Goal: Share content

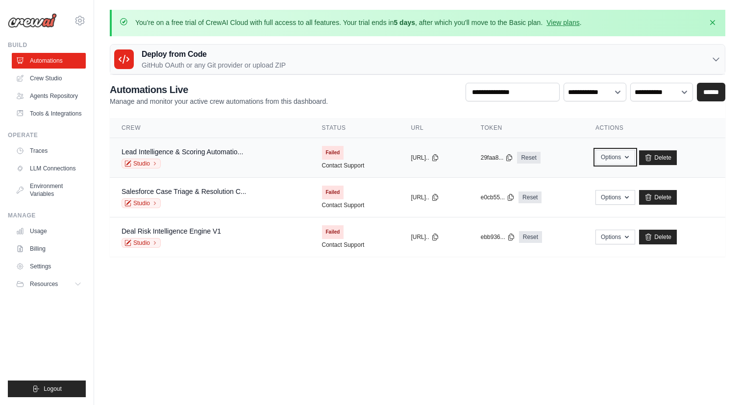
click at [631, 161] on button "Options" at bounding box center [615, 157] width 40 height 15
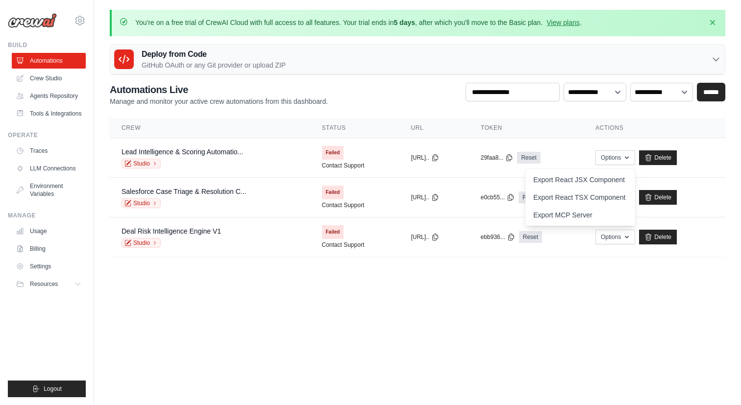
click at [528, 328] on body "sangameshaws@gmail.com Settings Build Automations" at bounding box center [370, 202] width 741 height 405
click at [189, 148] on link "Lead Intelligence & Scoring Automatio..." at bounding box center [181, 152] width 121 height 8
click at [144, 163] on link "Studio" at bounding box center [140, 164] width 39 height 10
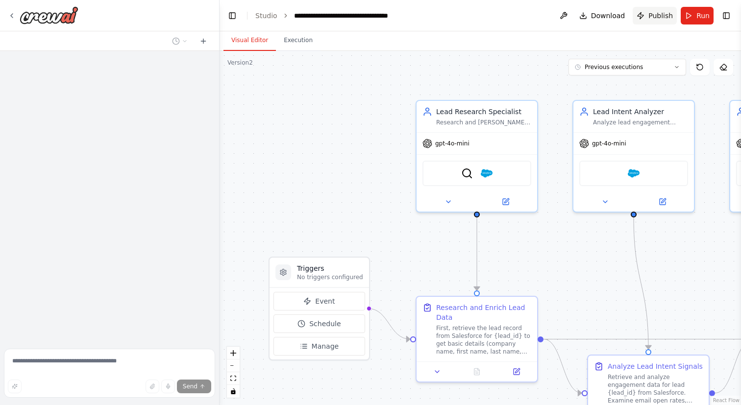
click at [650, 18] on span "Publish" at bounding box center [660, 16] width 24 height 10
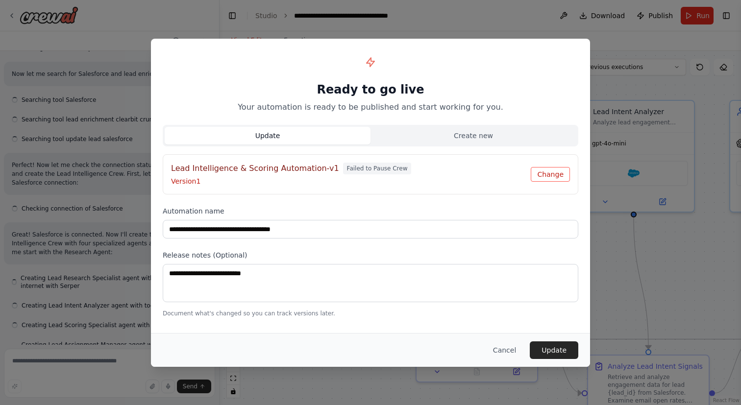
click at [547, 178] on button "Change" at bounding box center [549, 174] width 39 height 15
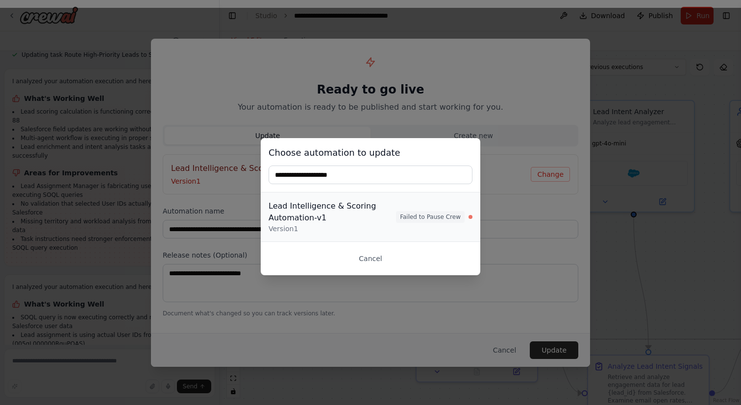
scroll to position [3917, 0]
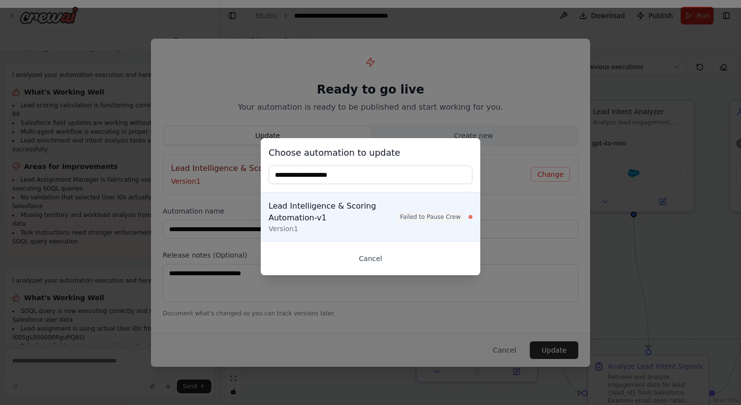
click at [369, 264] on button "Cancel" at bounding box center [370, 259] width 204 height 18
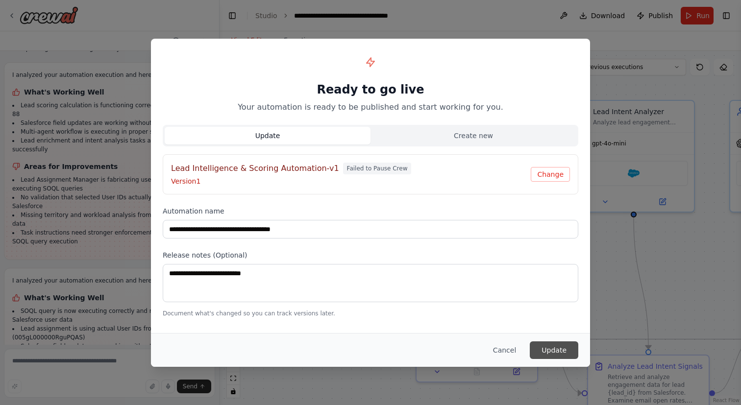
click at [556, 347] on button "Update" at bounding box center [554, 350] width 48 height 18
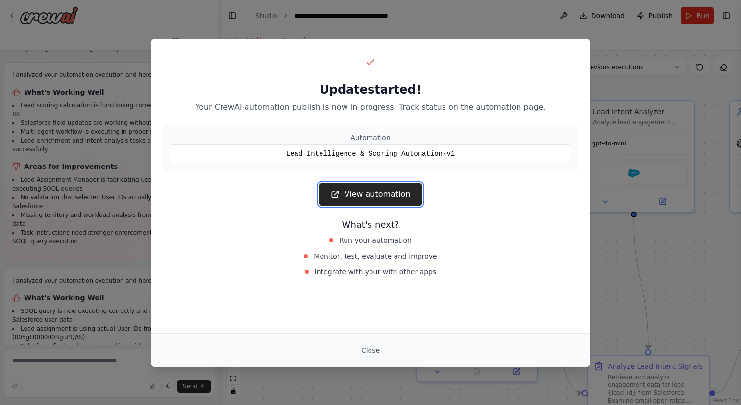
click at [385, 201] on link "View automation" at bounding box center [369, 195] width 103 height 24
click at [370, 354] on button "Close" at bounding box center [370, 350] width 34 height 18
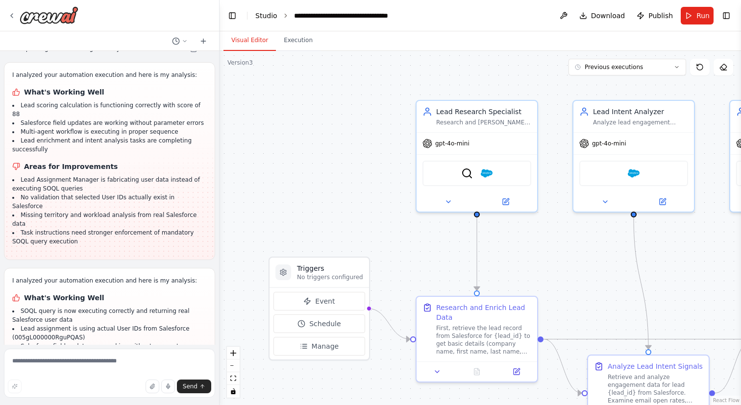
click at [259, 12] on link "Studio" at bounding box center [266, 16] width 22 height 8
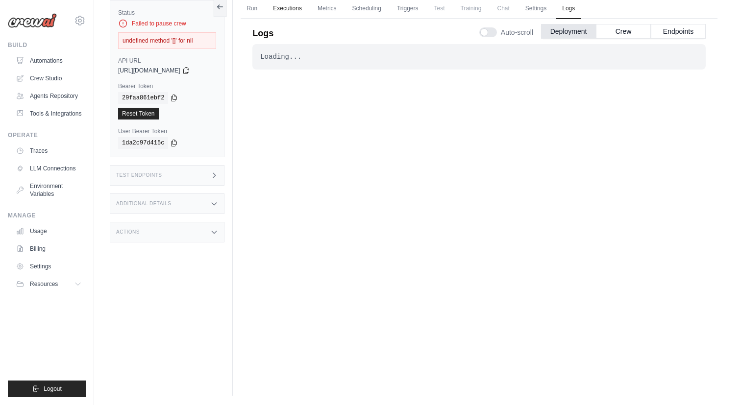
click at [283, 11] on link "Executions" at bounding box center [287, 9] width 41 height 21
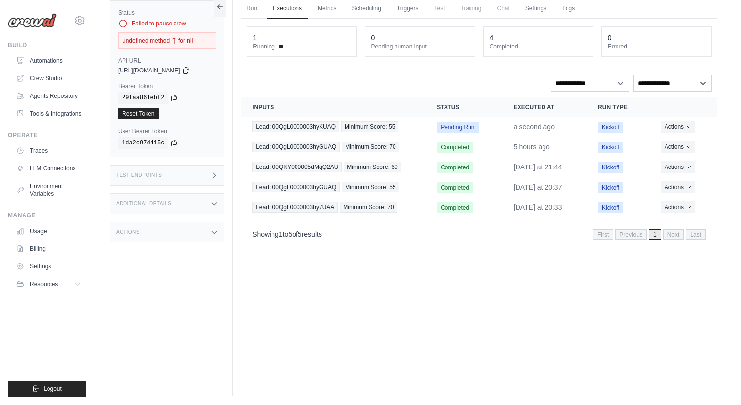
click at [360, 93] on div "**********" at bounding box center [479, 133] width 477 height 228
click at [580, 11] on link "Logs" at bounding box center [568, 9] width 24 height 21
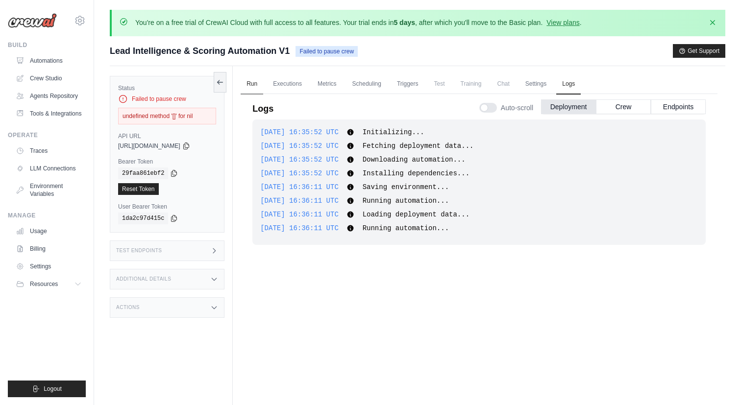
click at [256, 86] on link "Run" at bounding box center [252, 84] width 23 height 21
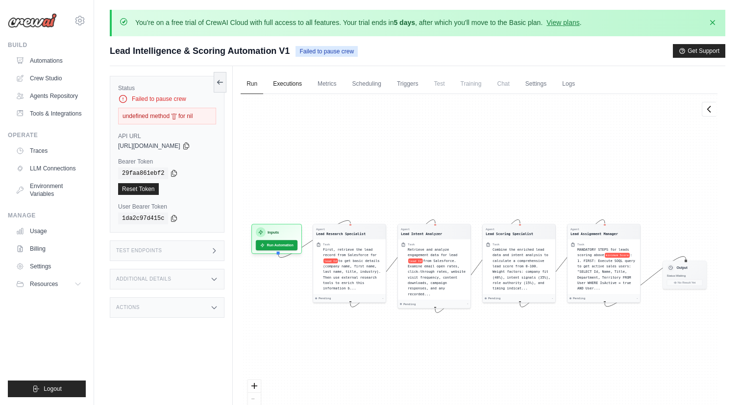
click at [300, 83] on link "Executions" at bounding box center [287, 84] width 41 height 21
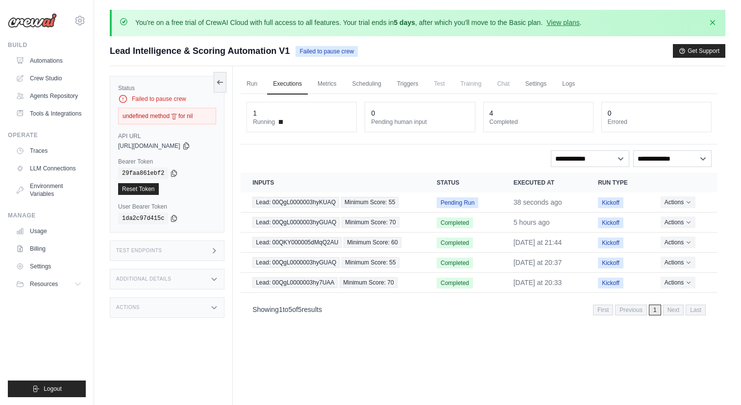
click at [397, 167] on div "**********" at bounding box center [479, 208] width 477 height 228
click at [514, 81] on span "Chat" at bounding box center [503, 84] width 24 height 20
click at [324, 82] on link "Metrics" at bounding box center [327, 84] width 31 height 21
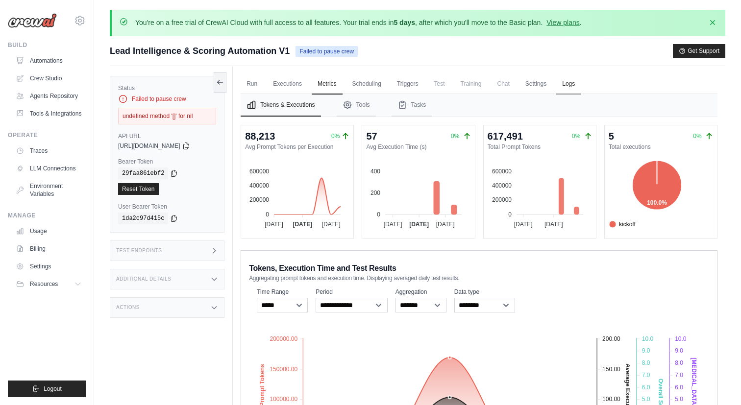
click at [580, 81] on link "Logs" at bounding box center [568, 84] width 24 height 21
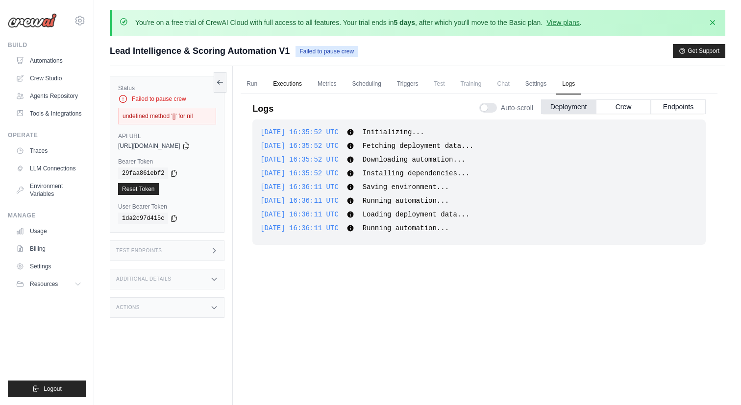
click at [281, 83] on link "Executions" at bounding box center [287, 84] width 41 height 21
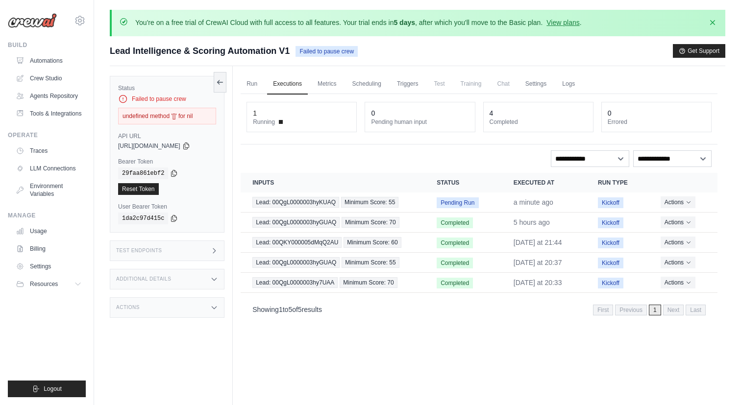
click at [347, 173] on th "Inputs" at bounding box center [333, 183] width 184 height 20
click at [329, 84] on link "Metrics" at bounding box center [327, 84] width 31 height 21
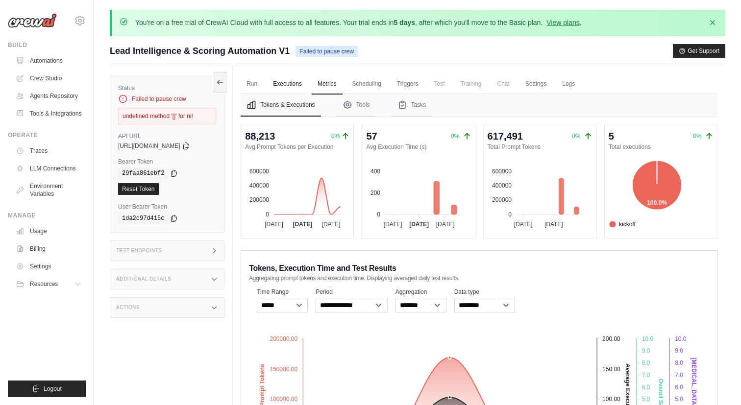
click at [302, 79] on link "Executions" at bounding box center [287, 84] width 41 height 21
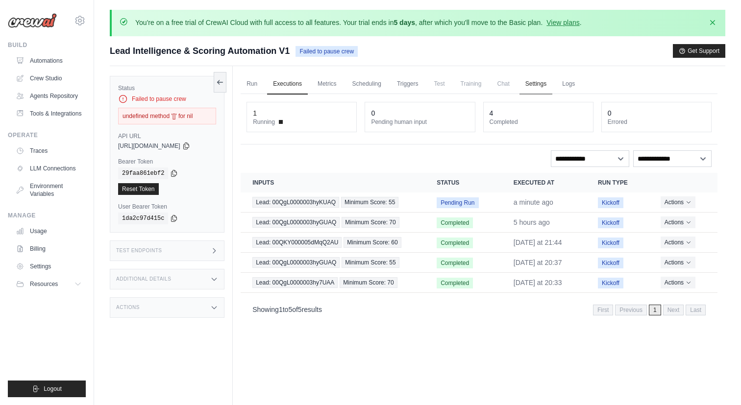
click at [552, 81] on link "Settings" at bounding box center [535, 84] width 33 height 21
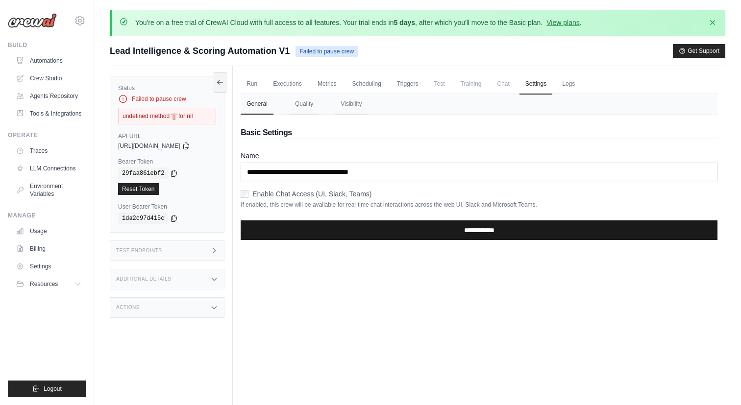
click at [274, 224] on input "**********" at bounding box center [479, 230] width 477 height 20
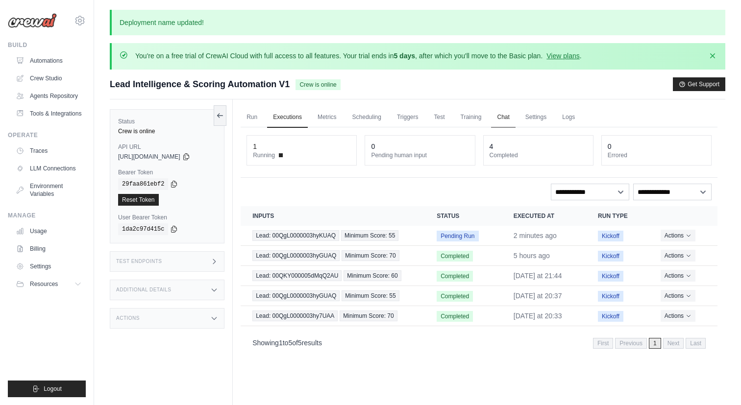
click at [514, 113] on link "Chat" at bounding box center [503, 117] width 24 height 21
click at [52, 63] on link "Automations" at bounding box center [50, 61] width 74 height 16
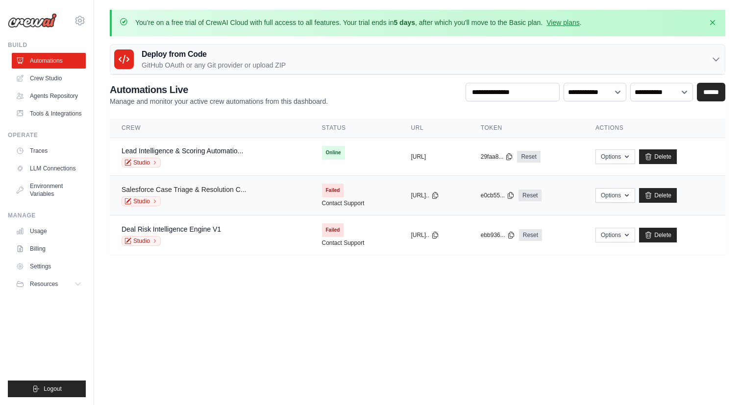
click at [193, 188] on link "Salesforce Case Triage & Resolution C..." at bounding box center [183, 190] width 124 height 8
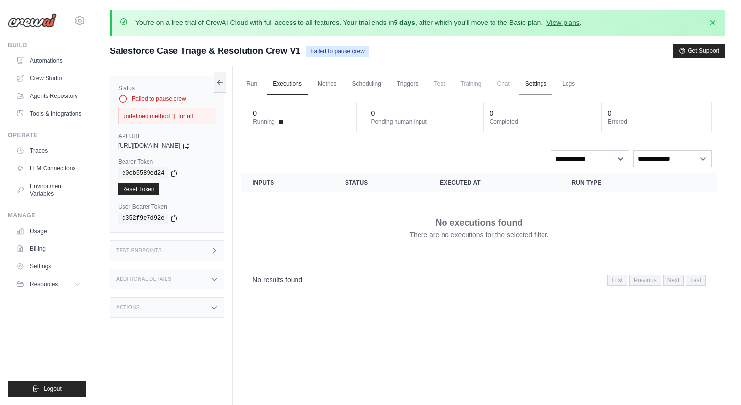
click at [543, 83] on link "Settings" at bounding box center [535, 84] width 33 height 21
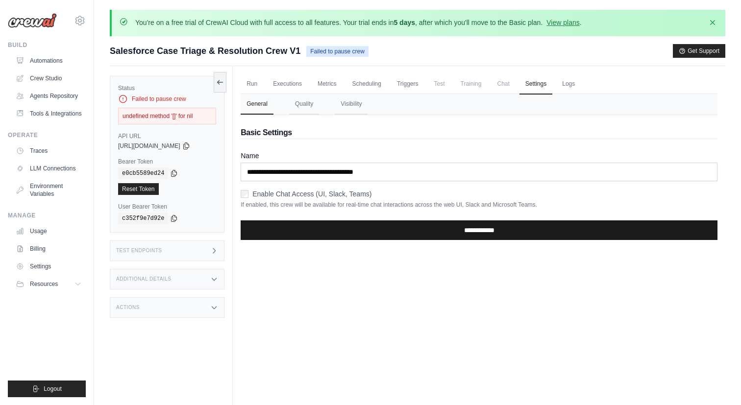
click at [325, 236] on input "**********" at bounding box center [479, 230] width 477 height 20
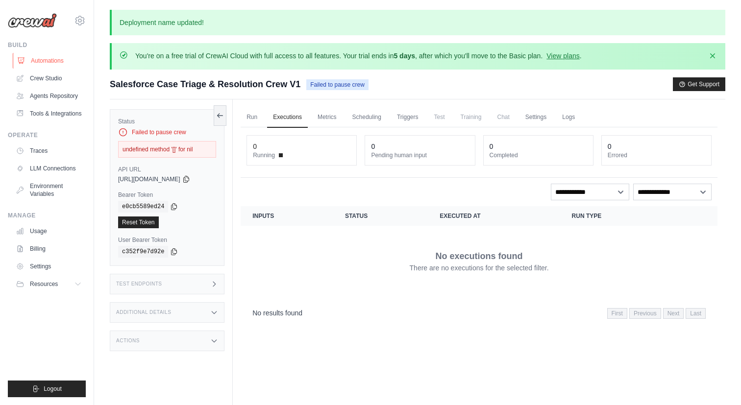
click at [50, 60] on link "Automations" at bounding box center [50, 61] width 74 height 16
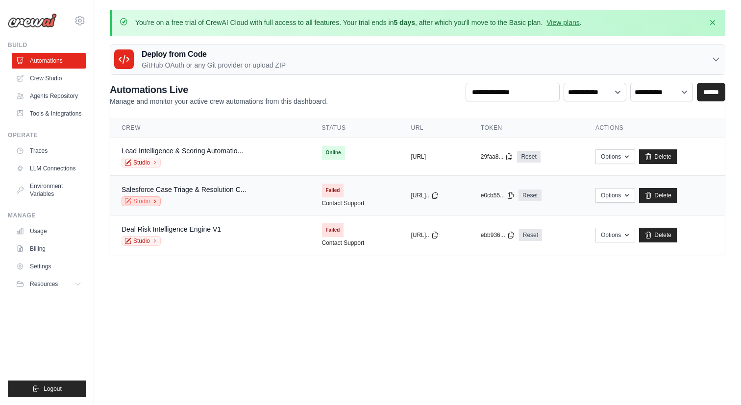
click at [146, 199] on link "Studio" at bounding box center [140, 201] width 39 height 10
click at [185, 227] on link "Deal Risk Intelligence Engine V1" at bounding box center [170, 229] width 99 height 8
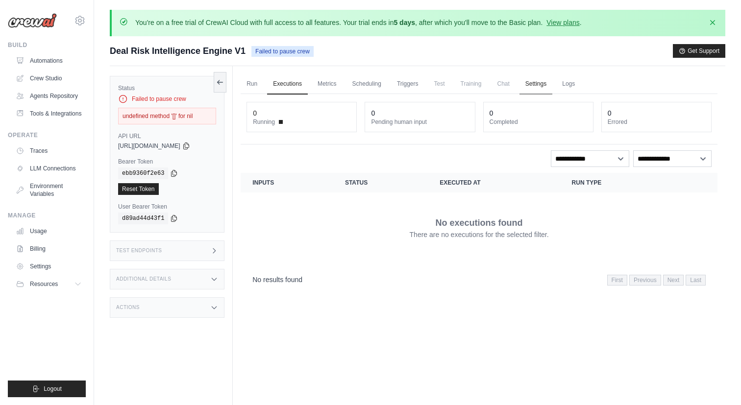
click at [552, 86] on link "Settings" at bounding box center [535, 84] width 33 height 21
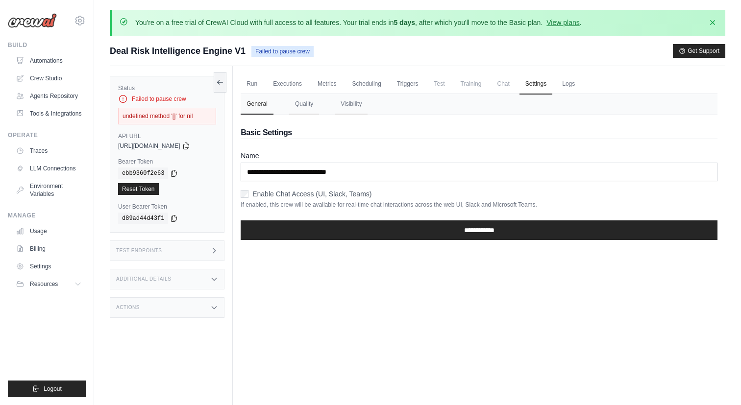
click at [277, 193] on label "Enable Chat Access (UI, Slack, Teams)" at bounding box center [311, 194] width 119 height 10
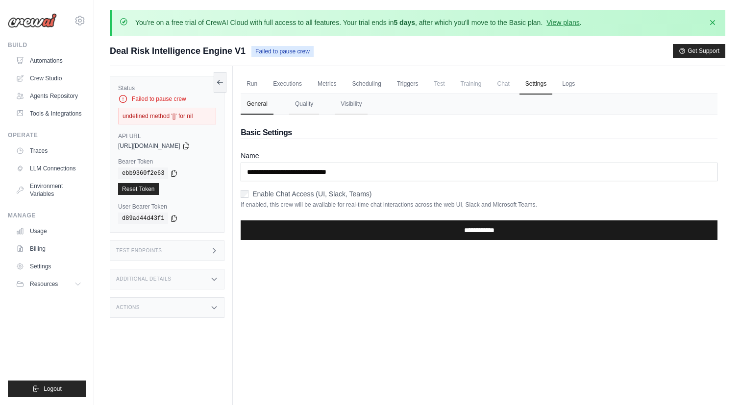
click at [324, 227] on input "**********" at bounding box center [479, 230] width 477 height 20
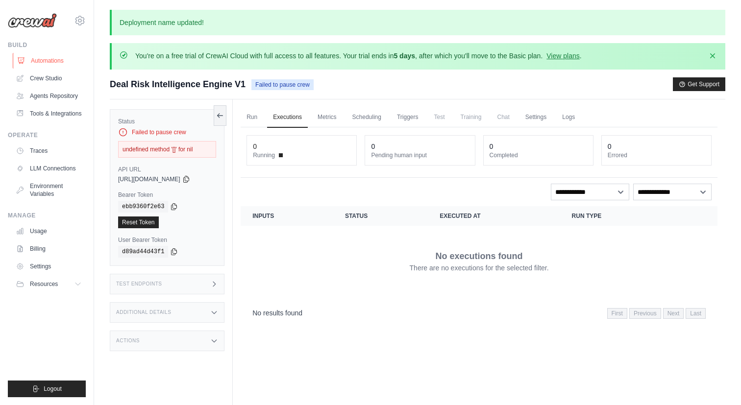
click at [47, 63] on link "Automations" at bounding box center [50, 61] width 74 height 16
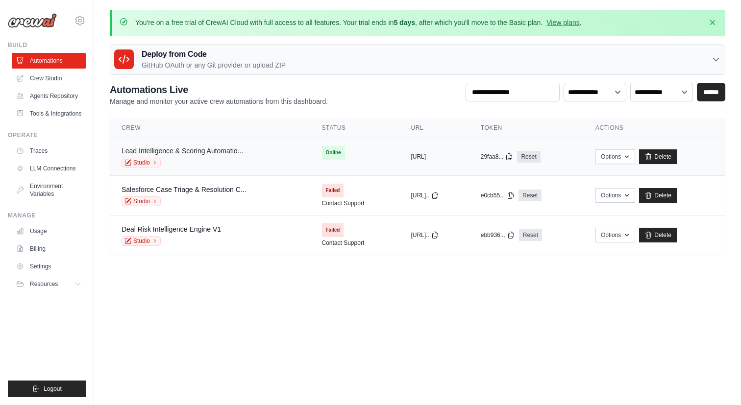
click at [200, 152] on link "Lead Intelligence & Scoring Automatio..." at bounding box center [181, 151] width 121 height 8
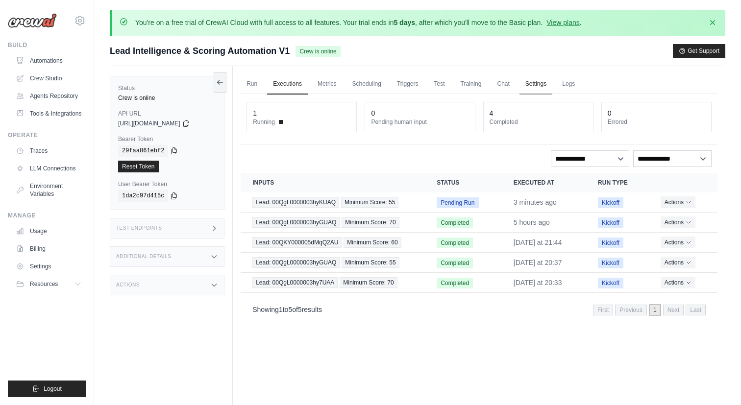
click at [552, 86] on link "Settings" at bounding box center [535, 84] width 33 height 21
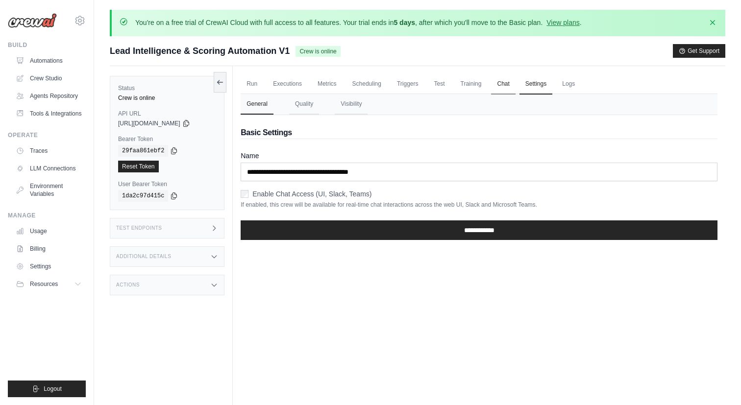
click at [515, 85] on link "Chat" at bounding box center [503, 84] width 24 height 21
click at [49, 73] on link "Crew Studio" at bounding box center [50, 79] width 74 height 16
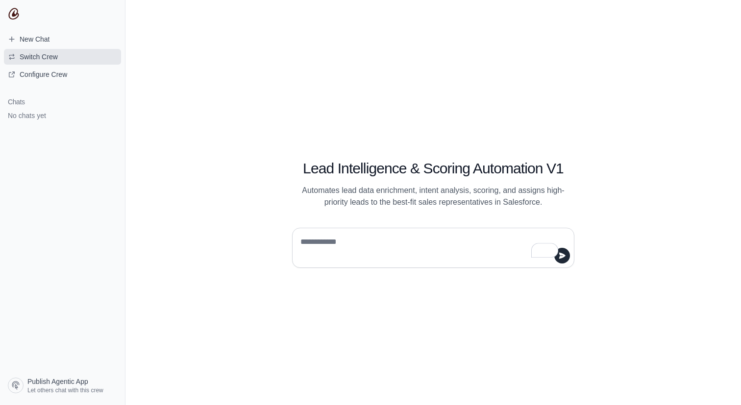
click at [50, 60] on span "Switch Crew" at bounding box center [39, 57] width 38 height 10
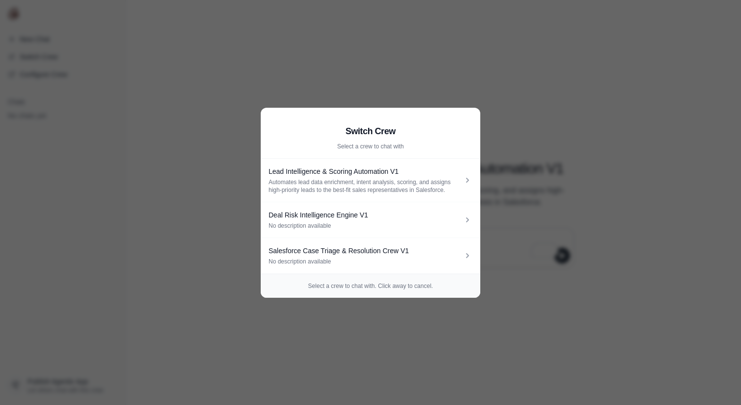
click at [239, 145] on aside "Switch Crew Select a crew to chat with Lead Intelligence & Scoring Automation V…" at bounding box center [370, 202] width 741 height 405
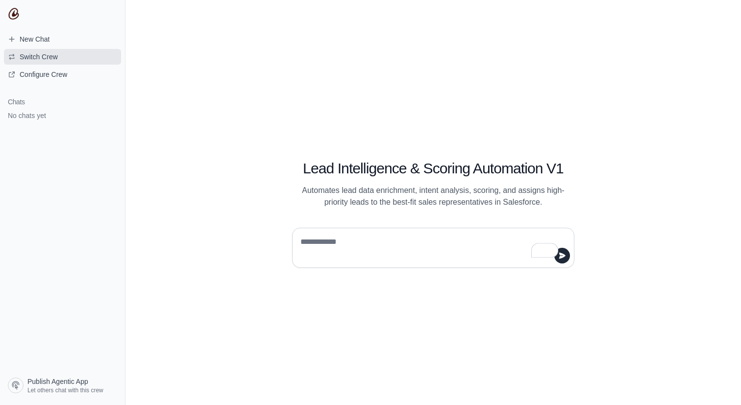
click at [48, 55] on span "Switch Crew" at bounding box center [39, 57] width 38 height 10
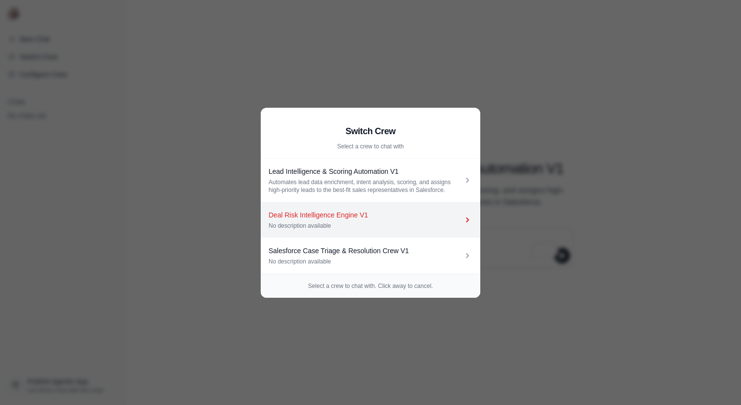
click at [288, 207] on link "Deal Risk Intelligence Engine V1 No description available" at bounding box center [370, 220] width 219 height 36
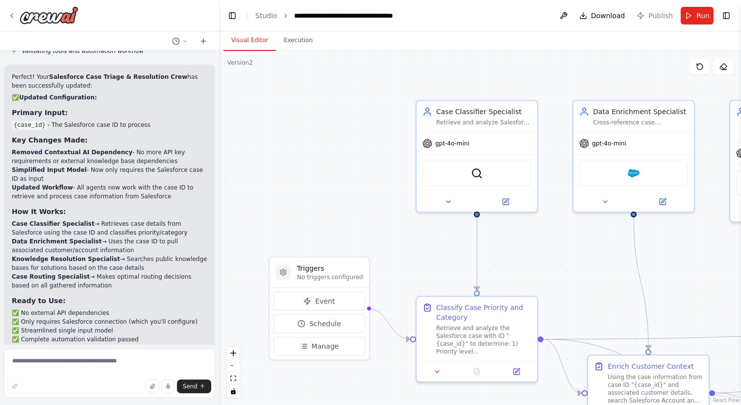
click at [645, 38] on div "Visual Editor Execution" at bounding box center [479, 41] width 521 height 20
click at [651, 15] on header "**********" at bounding box center [479, 15] width 521 height 31
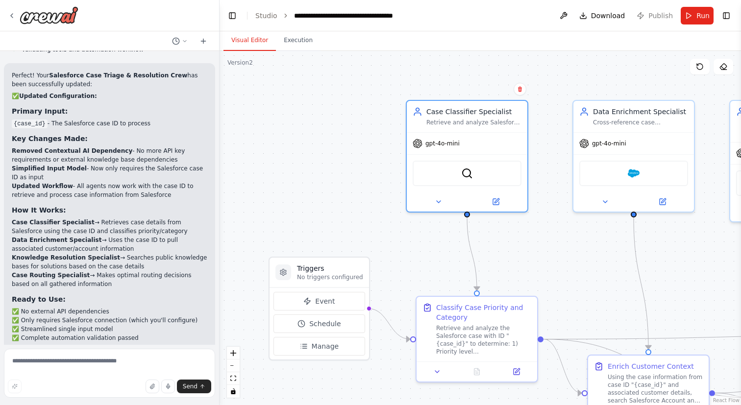
drag, startPoint x: 537, startPoint y: 111, endPoint x: 520, endPoint y: 109, distance: 17.3
click at [520, 109] on div ".deletable-edge-delete-btn { width: 20px; height: 20px; border: 0px solid #ffff…" at bounding box center [479, 228] width 521 height 354
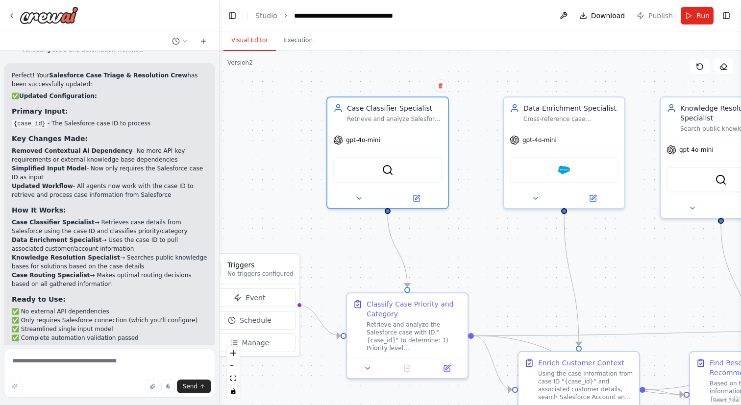
drag, startPoint x: 550, startPoint y: 108, endPoint x: 380, endPoint y: 91, distance: 170.8
click at [380, 91] on div ".deletable-edge-delete-btn { width: 20px; height: 20px; border: 0px solid #ffff…" at bounding box center [479, 228] width 521 height 354
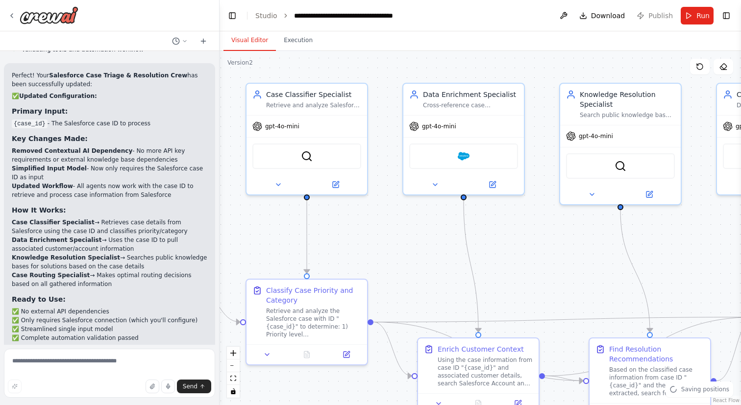
click at [657, 15] on header "**********" at bounding box center [479, 15] width 521 height 31
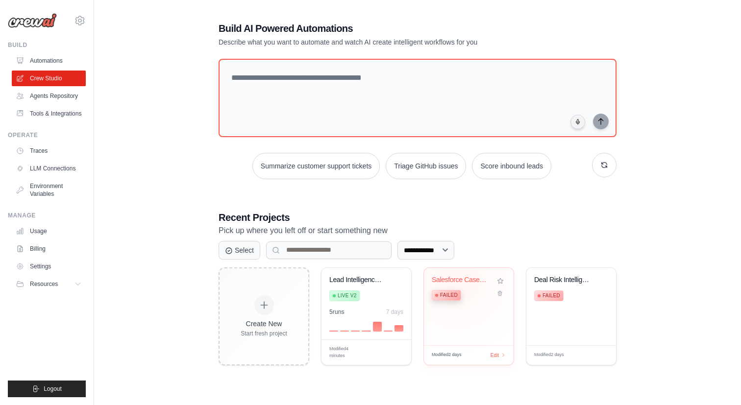
click at [458, 280] on div "Salesforce Case Triage & Resolution..." at bounding box center [461, 280] width 59 height 9
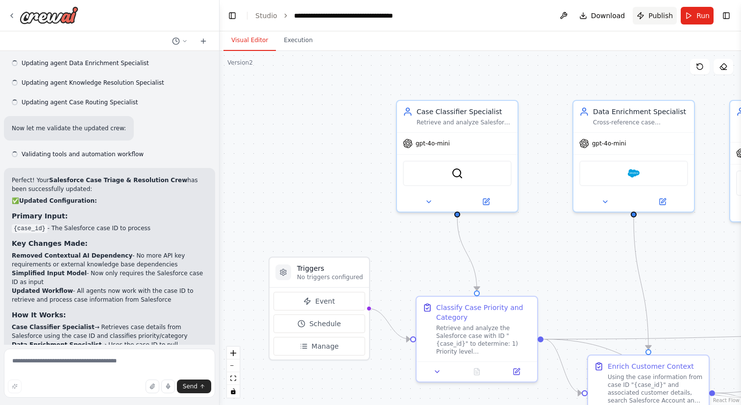
click at [654, 15] on span "Publish" at bounding box center [660, 16] width 24 height 10
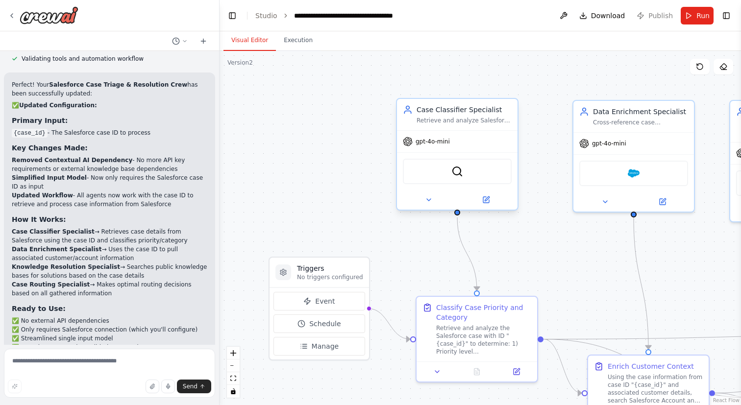
scroll to position [1797, 0]
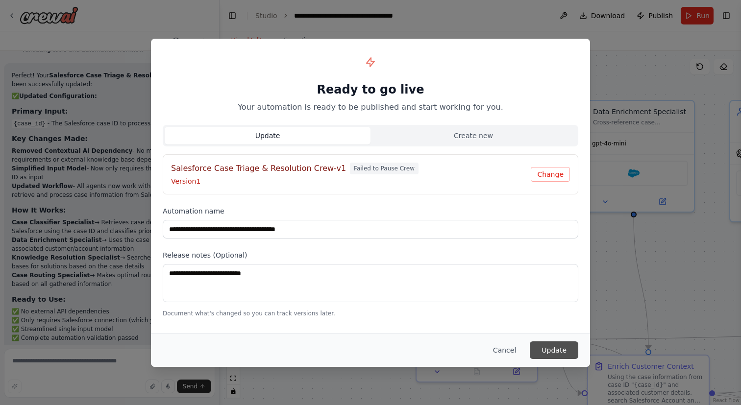
click at [559, 355] on button "Update" at bounding box center [554, 350] width 48 height 18
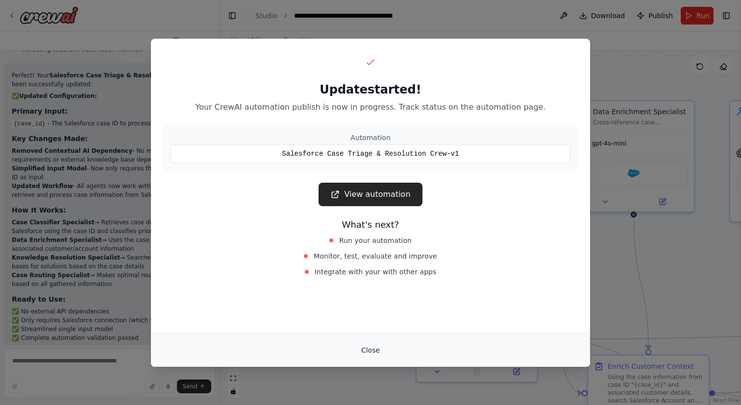
click at [373, 351] on button "Close" at bounding box center [370, 350] width 34 height 18
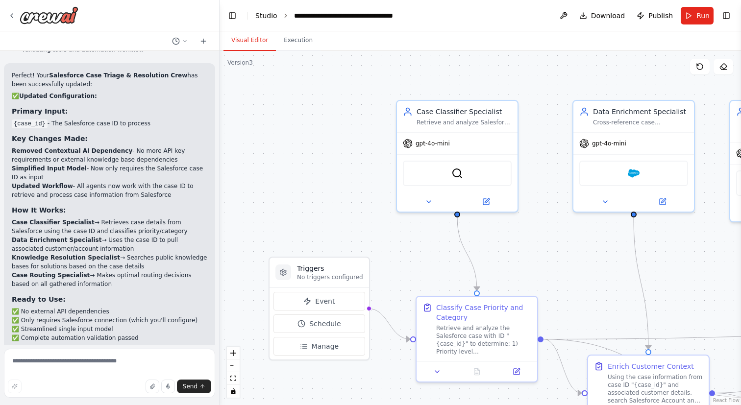
click at [269, 13] on link "Studio" at bounding box center [266, 16] width 22 height 8
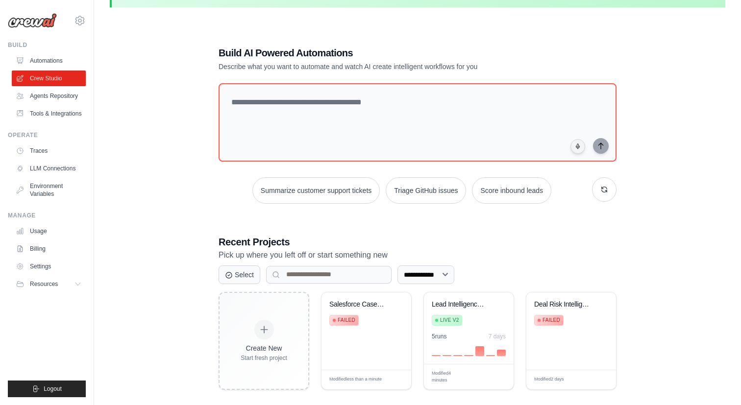
scroll to position [53, 0]
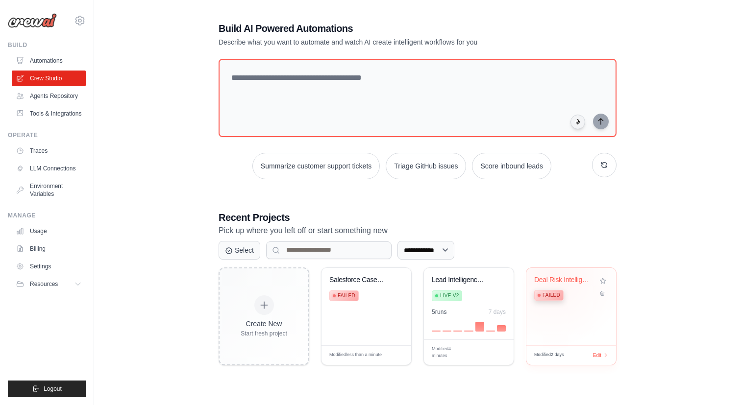
click at [553, 276] on div "Deal Risk Intelligence Engine" at bounding box center [563, 280] width 59 height 9
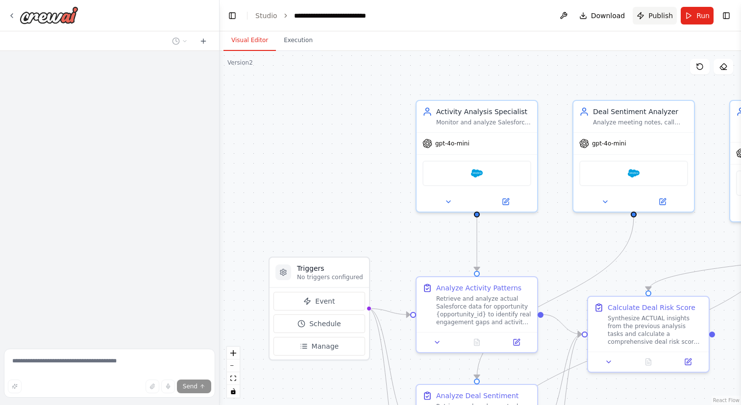
click at [657, 12] on span "Publish" at bounding box center [660, 16] width 24 height 10
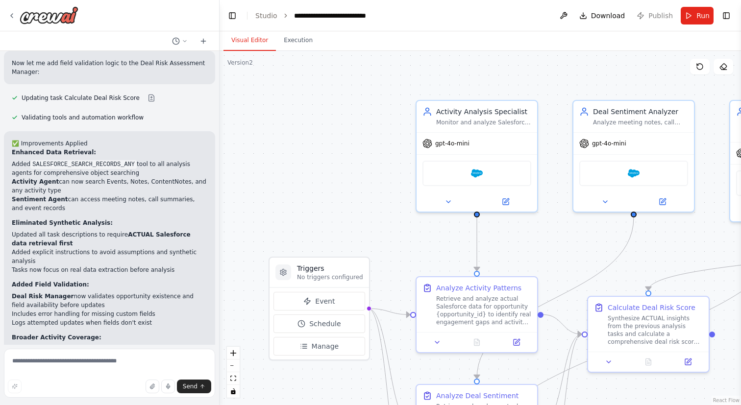
scroll to position [3050, 0]
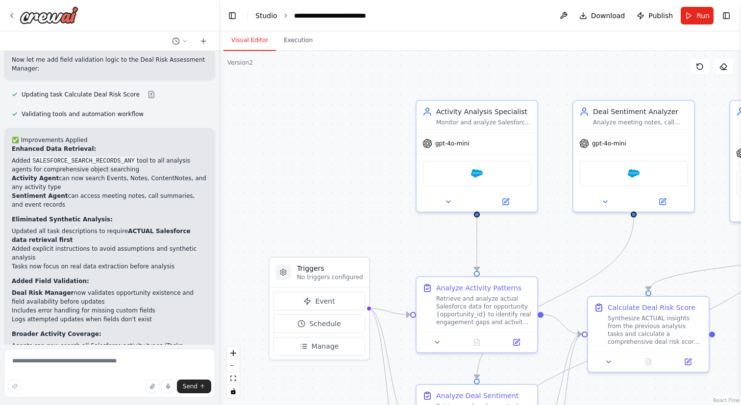
click at [265, 14] on link "Studio" at bounding box center [266, 16] width 22 height 8
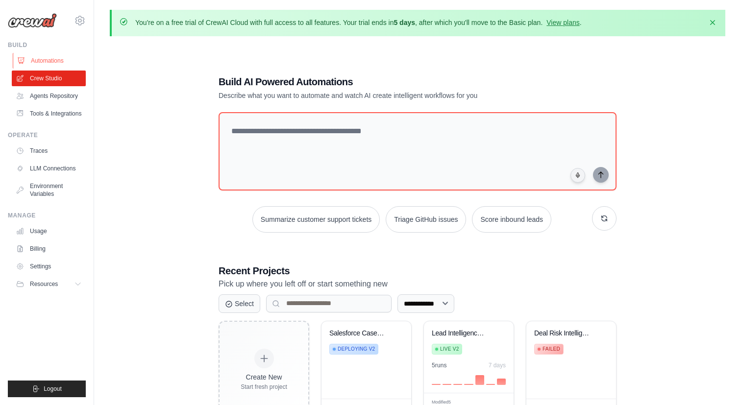
click at [58, 61] on link "Automations" at bounding box center [50, 61] width 74 height 16
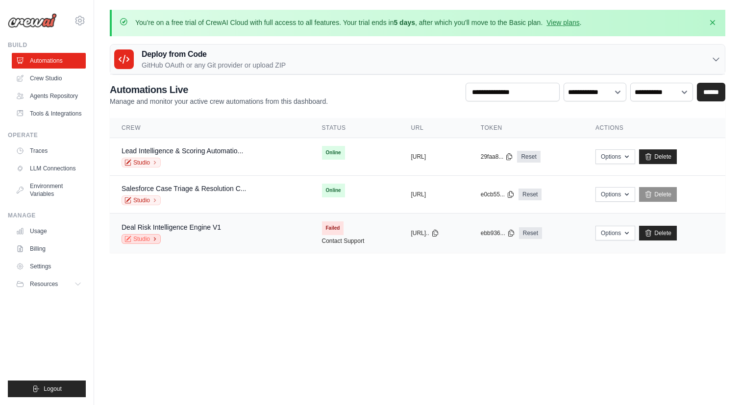
click at [153, 239] on icon at bounding box center [155, 239] width 6 height 6
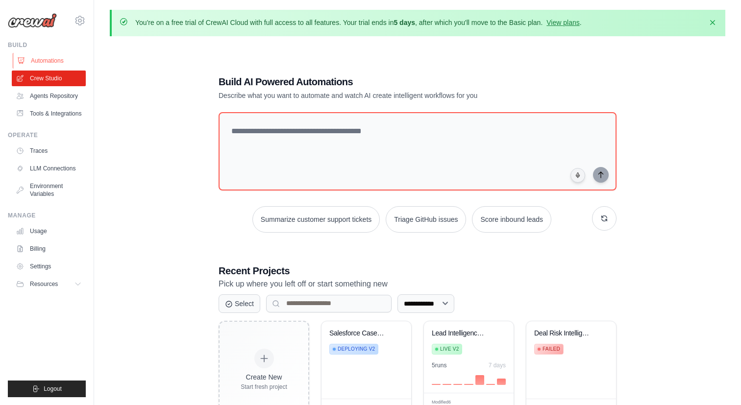
click at [53, 60] on link "Automations" at bounding box center [50, 61] width 74 height 16
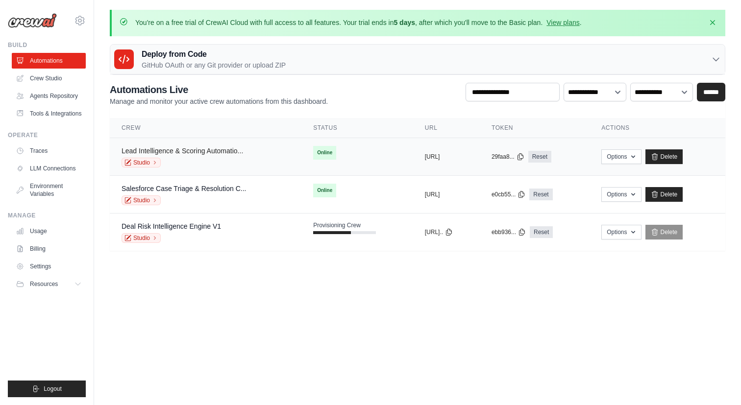
click at [240, 150] on link "Lead Intelligence & Scoring Automatio..." at bounding box center [181, 151] width 121 height 8
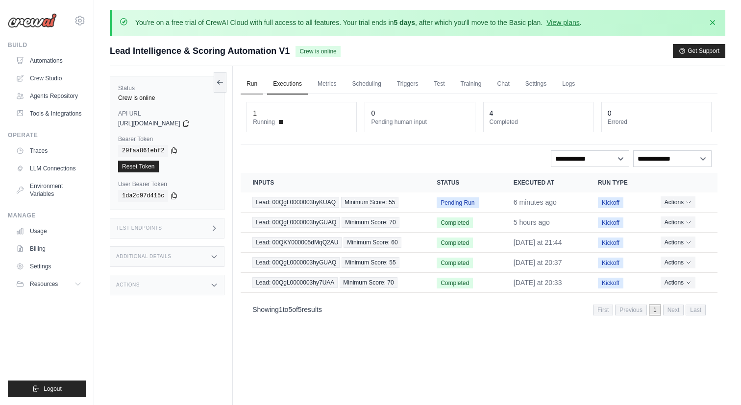
click at [252, 85] on link "Run" at bounding box center [252, 84] width 23 height 21
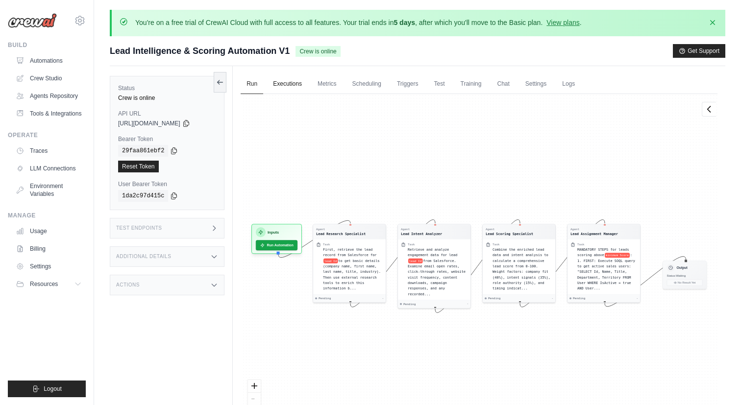
click at [288, 83] on link "Executions" at bounding box center [287, 84] width 41 height 21
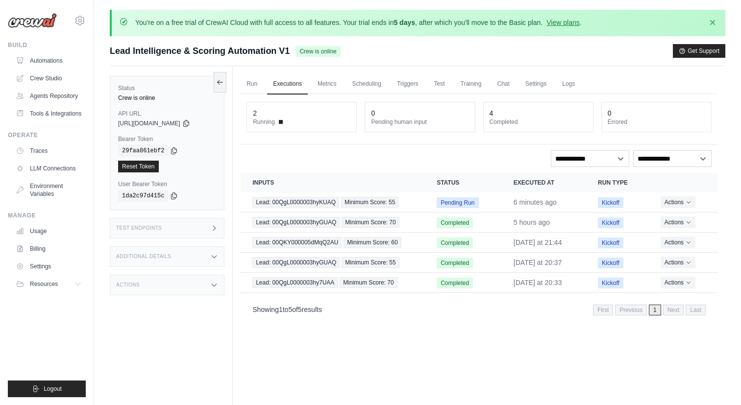
click at [287, 120] on dt "Running" at bounding box center [301, 122] width 97 height 8
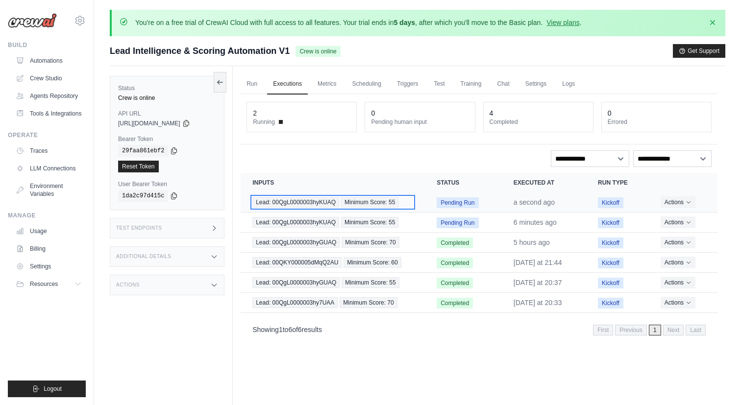
click at [319, 203] on span "Lead: 00QgL0000003hyKUAQ" at bounding box center [295, 202] width 87 height 11
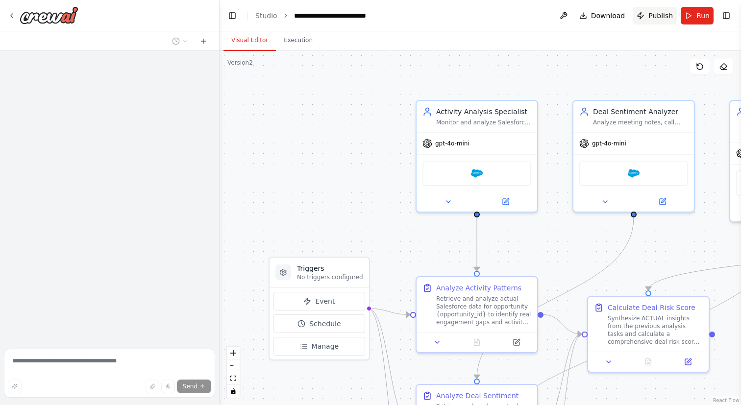
click at [646, 17] on button "Publish" at bounding box center [654, 16] width 44 height 18
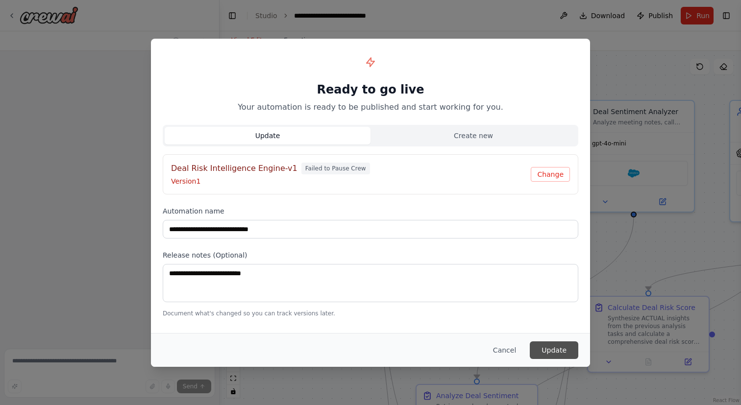
click at [547, 348] on button "Update" at bounding box center [554, 350] width 48 height 18
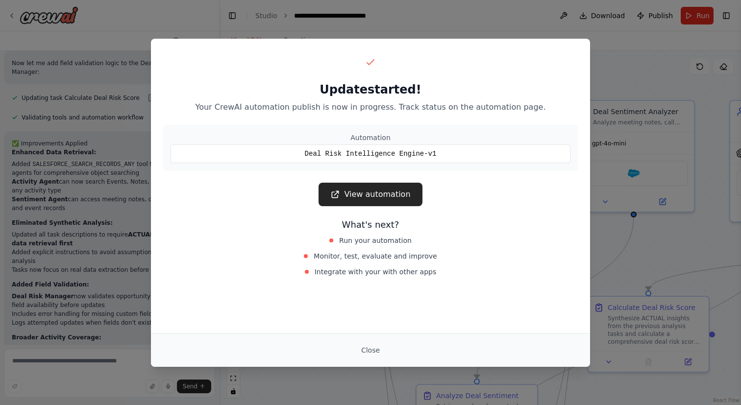
scroll to position [3050, 0]
click at [369, 348] on button "Close" at bounding box center [370, 350] width 34 height 18
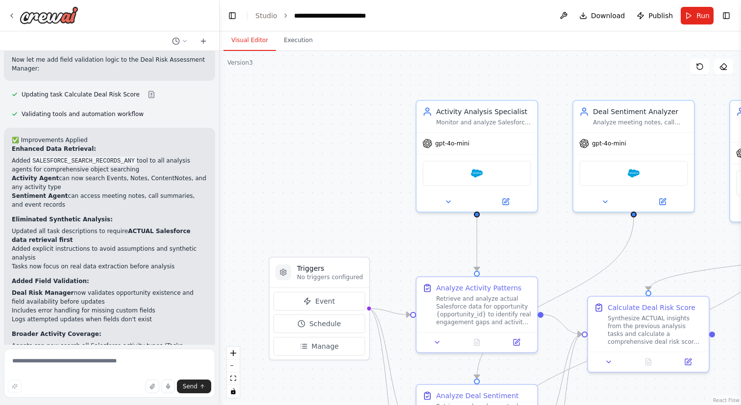
click at [264, 21] on header "**********" at bounding box center [479, 15] width 521 height 31
click at [264, 15] on link "Studio" at bounding box center [266, 16] width 22 height 8
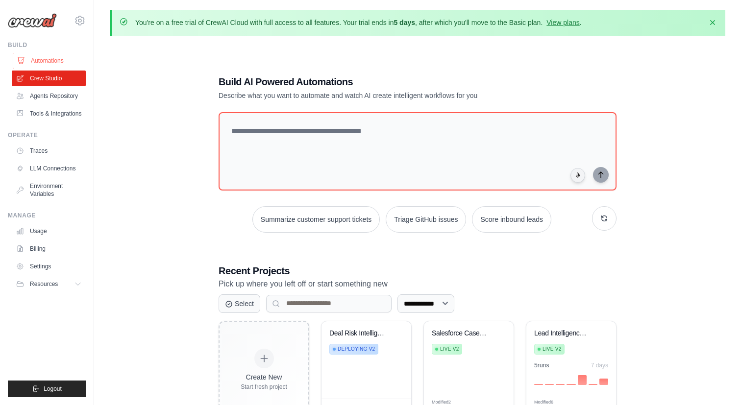
click at [31, 59] on link "Automations" at bounding box center [50, 61] width 74 height 16
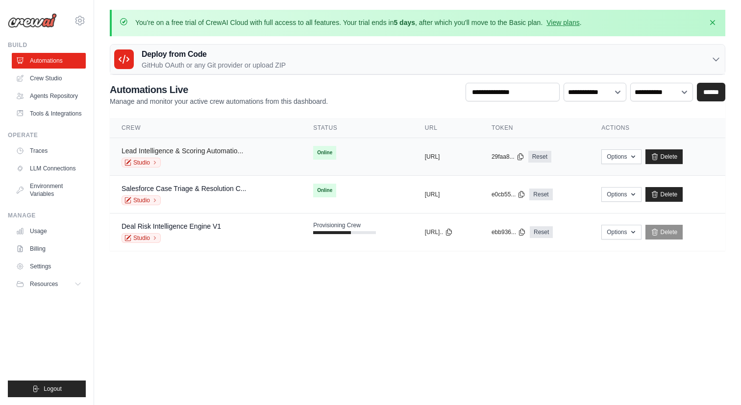
click at [174, 149] on link "Lead Intelligence & Scoring Automatio..." at bounding box center [181, 151] width 121 height 8
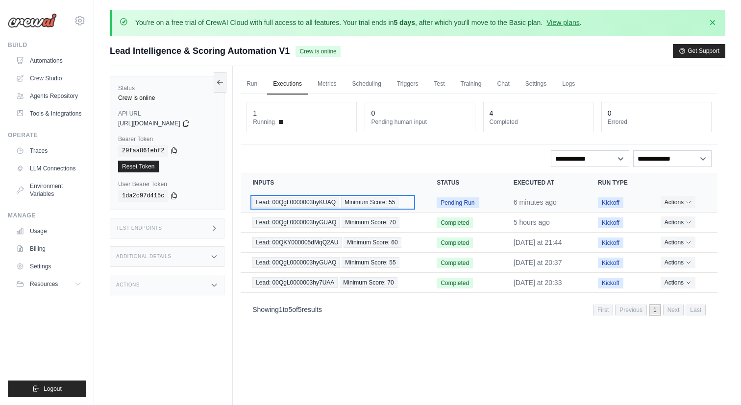
click at [313, 202] on span "Lead: 00QgL0000003hyKUAQ" at bounding box center [295, 202] width 87 height 11
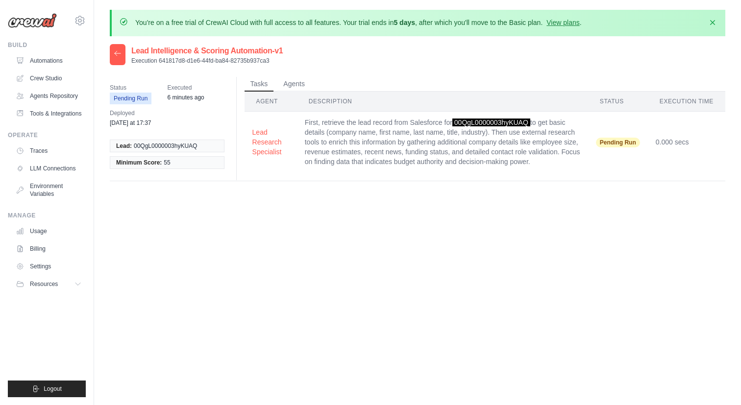
click at [494, 125] on span "00QgL0000003hyKUAQ" at bounding box center [491, 123] width 78 height 8
copy span "00QgL0000003hyKUAQ"
click at [114, 56] on icon at bounding box center [118, 53] width 8 height 8
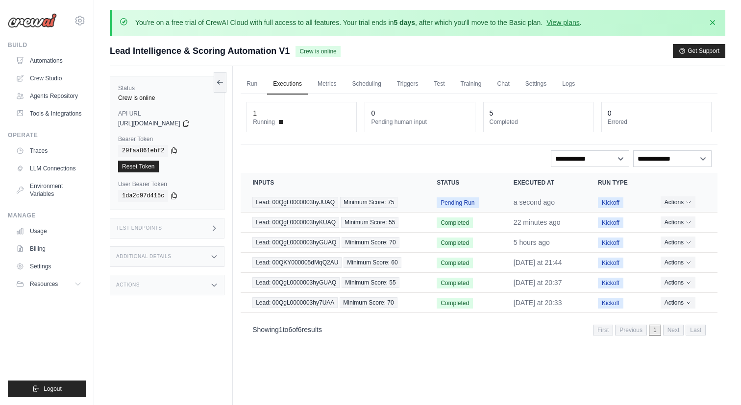
click at [443, 202] on span "Pending Run" at bounding box center [457, 202] width 42 height 11
click at [420, 202] on td "Lead: 00QgL0000003hyJUAQ Minimum Score: 75" at bounding box center [333, 203] width 184 height 20
click at [667, 205] on button "Actions" at bounding box center [677, 202] width 35 height 12
click at [665, 217] on link "View Details" at bounding box center [674, 220] width 63 height 16
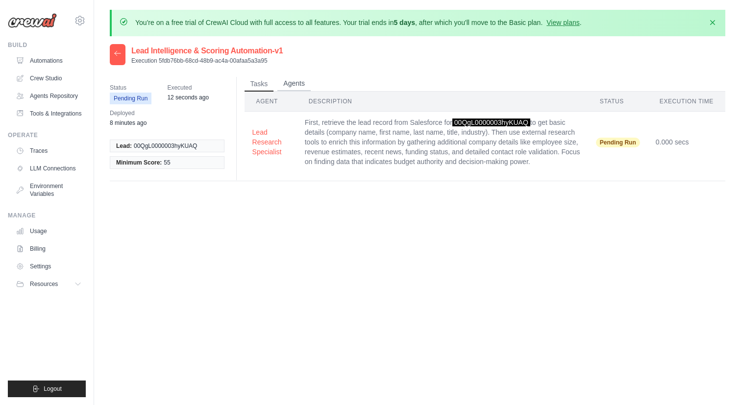
click at [296, 87] on button "Agents" at bounding box center [293, 83] width 33 height 15
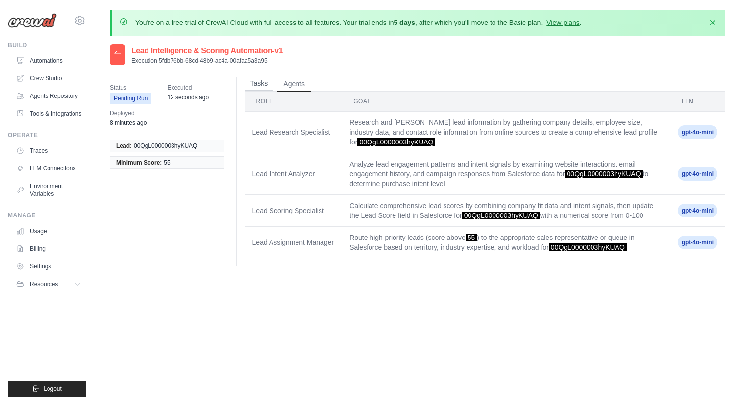
click at [258, 85] on button "Tasks" at bounding box center [258, 83] width 29 height 15
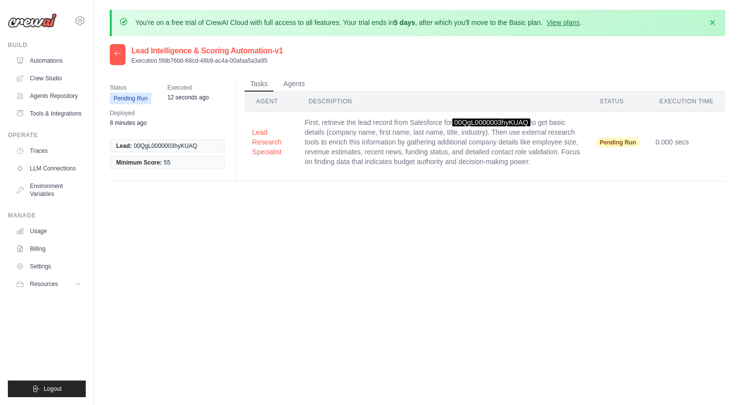
click at [315, 213] on div "Lead Intelligence & Scoring Automation-v1 Execution 5fdb76bb-68cd-48b9-ac4a-00a…" at bounding box center [417, 246] width 615 height 405
click at [192, 97] on time "12 seconds ago" at bounding box center [188, 97] width 42 height 7
click at [195, 105] on div "Status Pending Run Executed 12 seconds ago Deployed 8 minutes ago" at bounding box center [171, 105] width 122 height 57
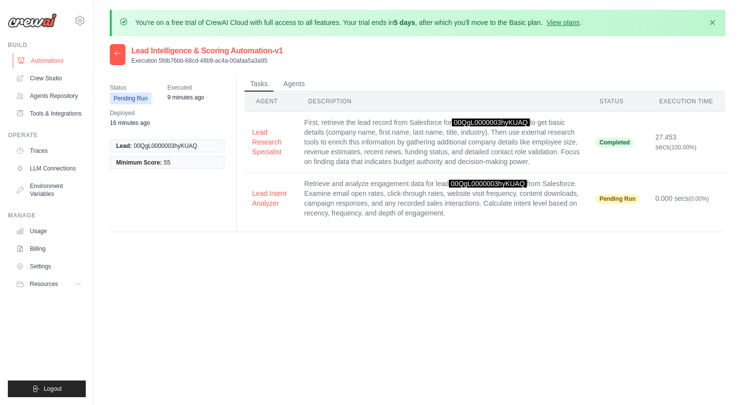
click at [62, 57] on link "Automations" at bounding box center [50, 61] width 74 height 16
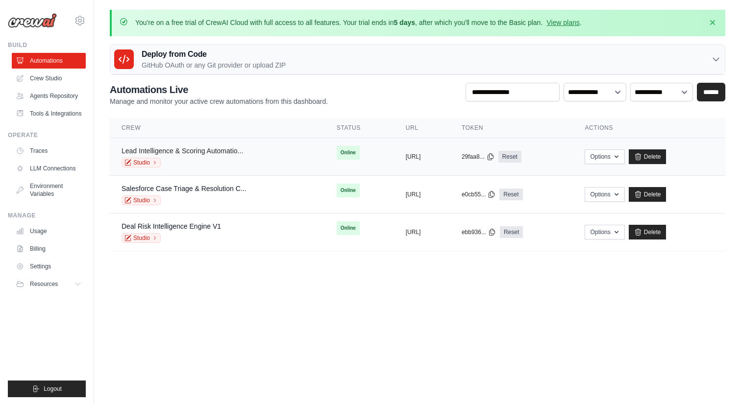
click at [226, 150] on link "Lead Intelligence & Scoring Automatio..." at bounding box center [181, 151] width 121 height 8
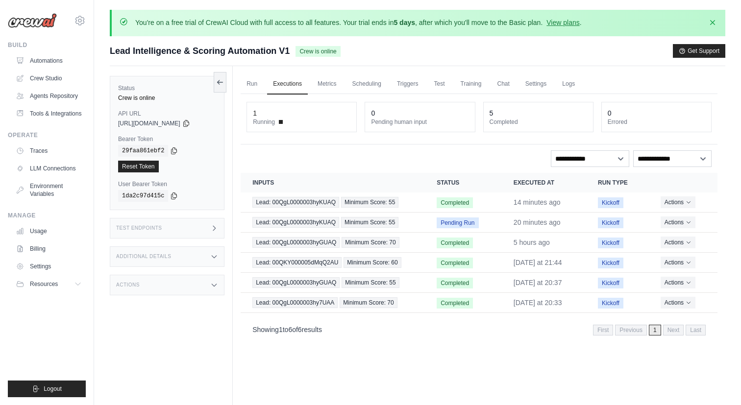
click at [340, 164] on div "**********" at bounding box center [478, 158] width 465 height 17
click at [425, 221] on td "Pending Run" at bounding box center [463, 223] width 77 height 20
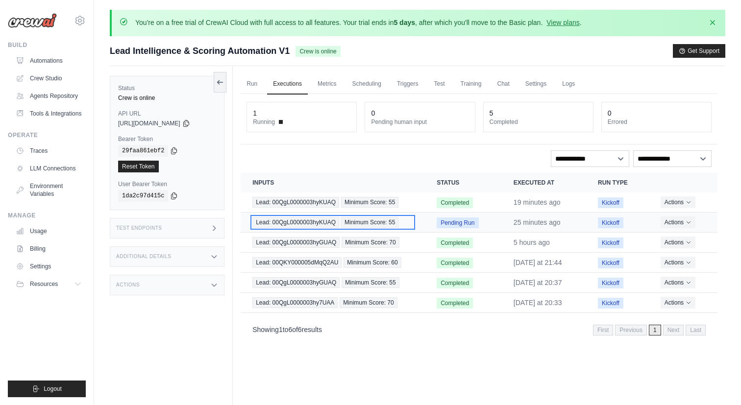
click at [332, 221] on span "Lead: 00QgL0000003hyKUAQ" at bounding box center [295, 222] width 87 height 11
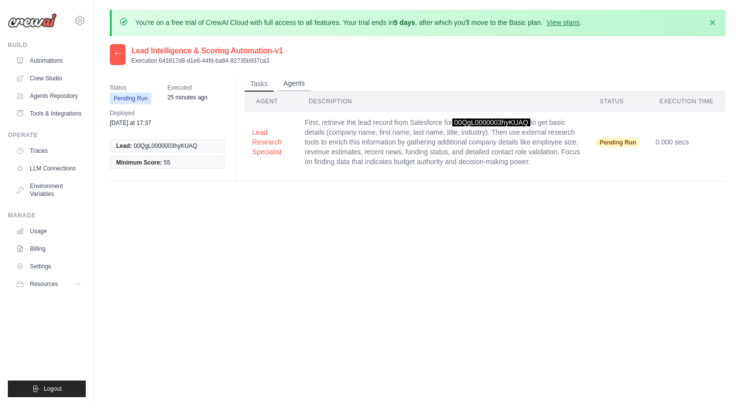
click at [311, 89] on button "Agents" at bounding box center [293, 83] width 33 height 15
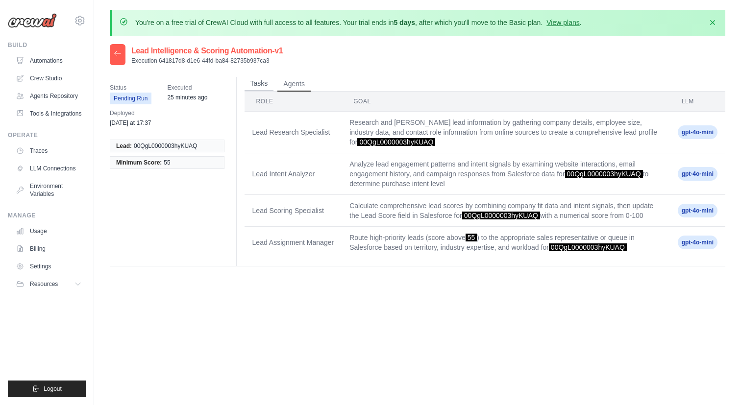
click at [266, 86] on button "Tasks" at bounding box center [258, 83] width 29 height 15
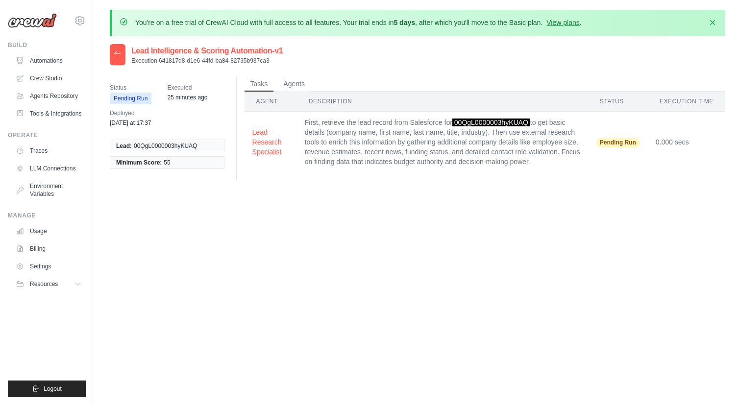
click at [121, 47] on div at bounding box center [118, 54] width 16 height 21
click at [118, 54] on icon at bounding box center [118, 53] width 8 height 8
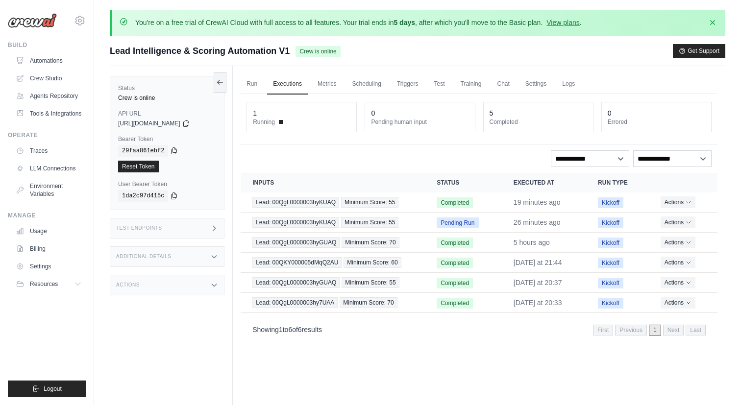
click at [345, 154] on div "**********" at bounding box center [478, 158] width 465 height 17
click at [679, 225] on button "Actions" at bounding box center [677, 222] width 35 height 12
click at [674, 241] on link "View Details" at bounding box center [674, 240] width 63 height 16
click at [678, 220] on button "Actions" at bounding box center [677, 222] width 35 height 12
click at [673, 248] on button "Delete" at bounding box center [674, 255] width 63 height 16
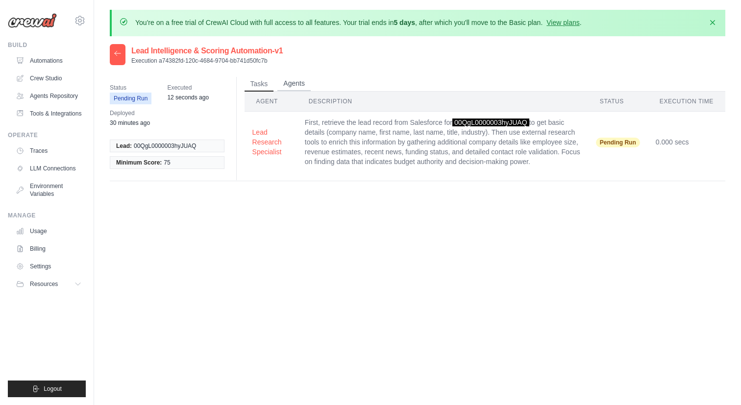
click at [304, 83] on button "Agents" at bounding box center [293, 83] width 33 height 15
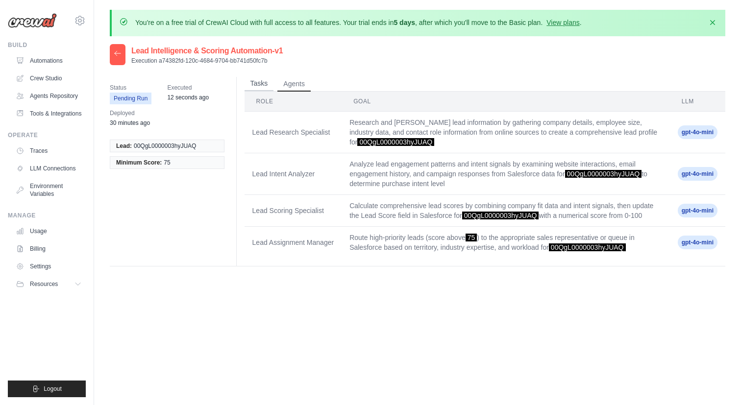
click at [261, 84] on button "Tasks" at bounding box center [258, 83] width 29 height 15
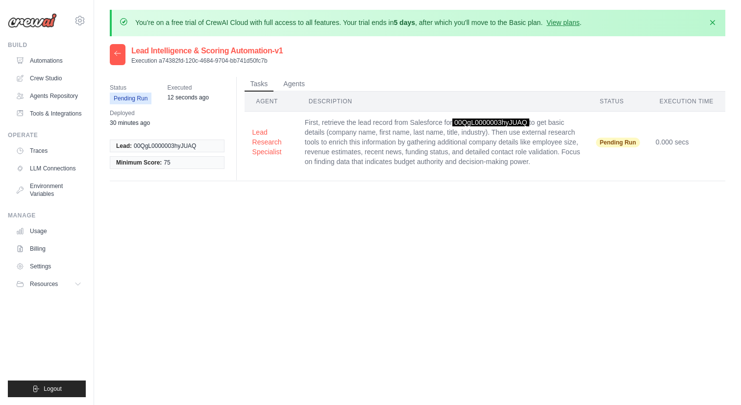
click at [118, 57] on div at bounding box center [118, 54] width 16 height 21
click at [118, 52] on icon at bounding box center [118, 53] width 8 height 8
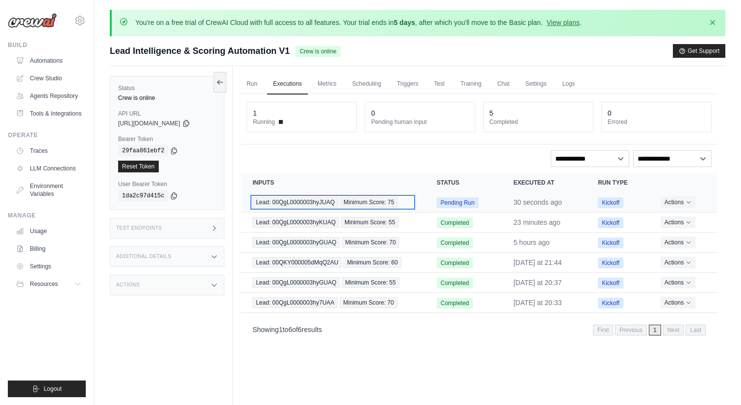
click at [332, 198] on span "Lead: 00QgL0000003hyJUAQ" at bounding box center [295, 202] width 86 height 11
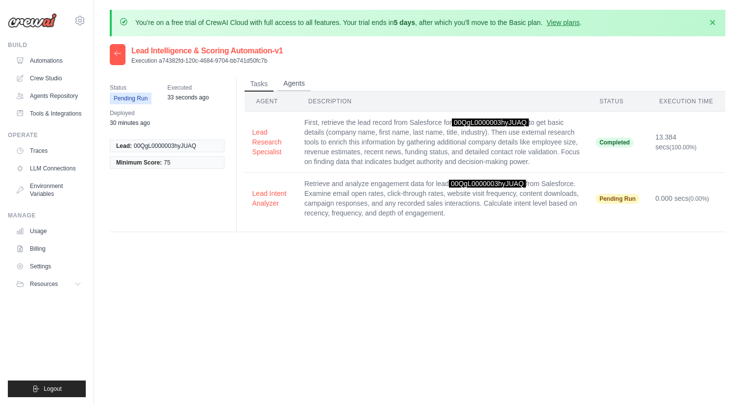
click at [303, 79] on button "Agents" at bounding box center [293, 83] width 33 height 15
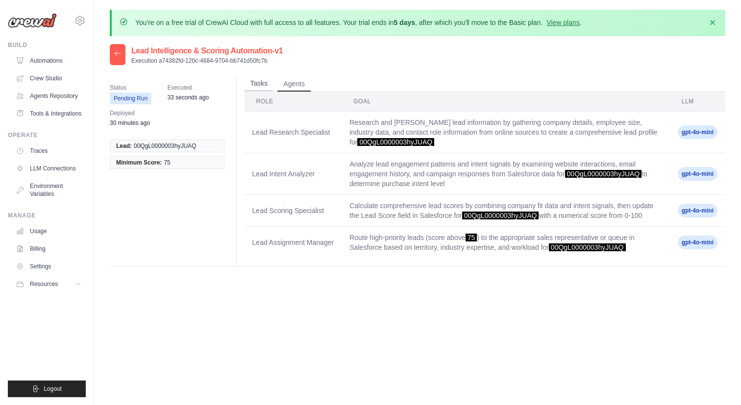
click at [261, 81] on button "Tasks" at bounding box center [258, 83] width 29 height 15
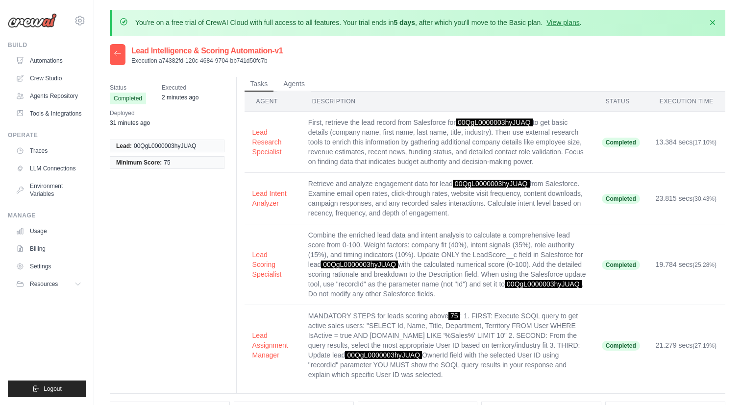
click at [120, 57] on icon at bounding box center [118, 53] width 8 height 8
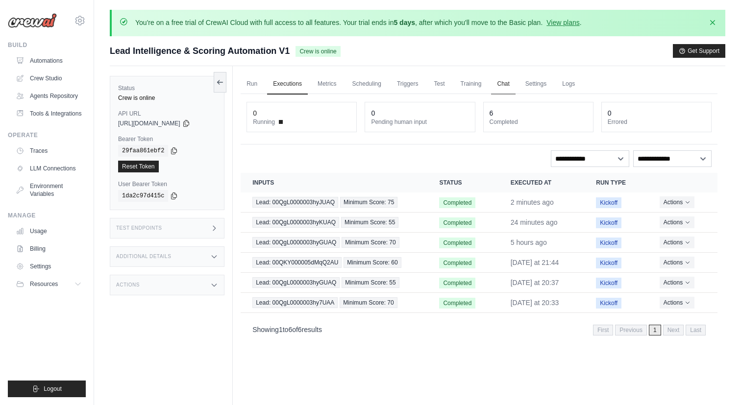
click at [515, 80] on link "Chat" at bounding box center [503, 84] width 24 height 21
click at [259, 84] on link "Run" at bounding box center [252, 84] width 23 height 21
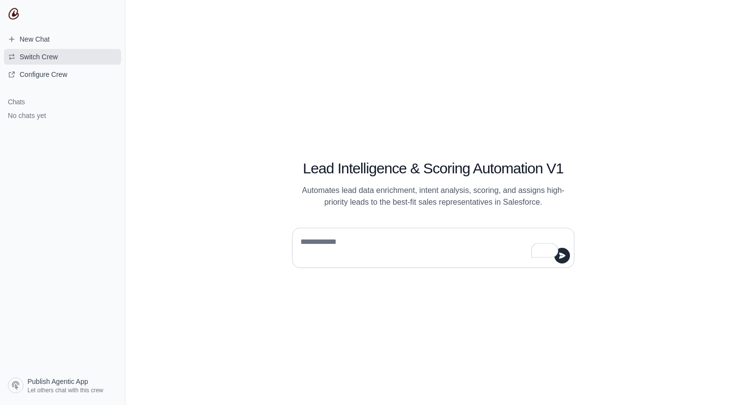
click at [58, 57] on span "Switch Crew" at bounding box center [39, 57] width 38 height 10
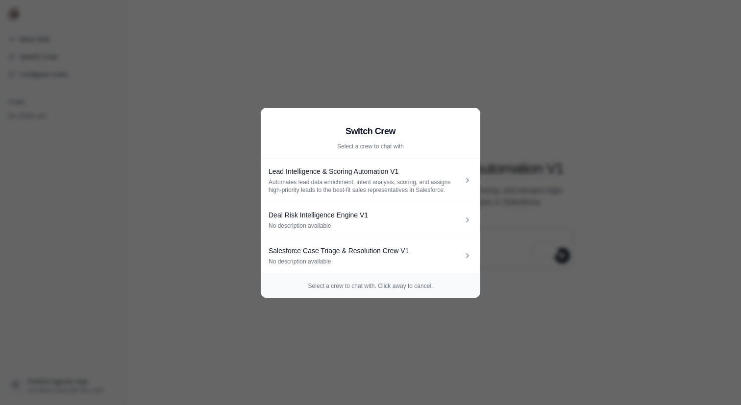
click at [200, 151] on aside "Switch Crew Select a crew to chat with Lead Intelligence & Scoring Automation V…" at bounding box center [370, 202] width 741 height 405
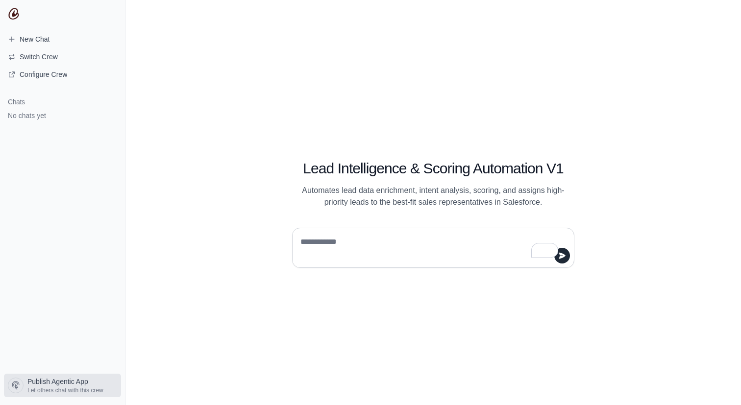
click at [65, 395] on link "Publish Agentic App Let others chat with this crew" at bounding box center [62, 386] width 117 height 24
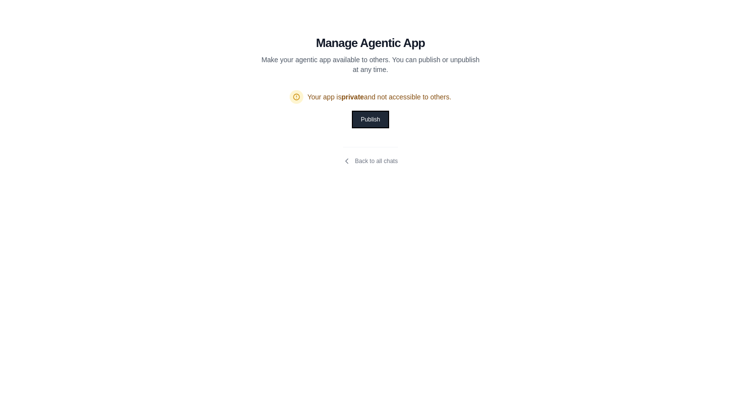
click at [369, 118] on button "Publish" at bounding box center [370, 120] width 35 height 16
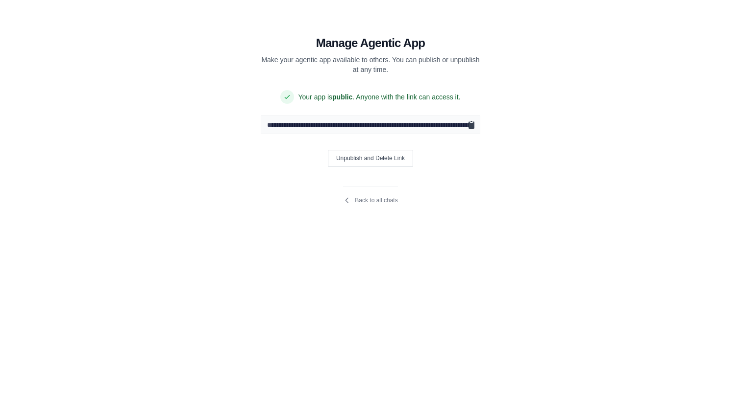
click at [472, 123] on icon "Copy public URL" at bounding box center [471, 124] width 6 height 7
click at [373, 200] on link "Back to all chats" at bounding box center [370, 200] width 54 height 8
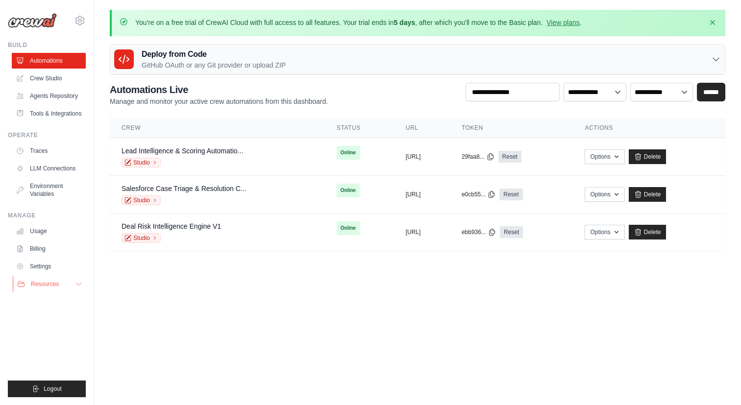
click at [78, 288] on icon at bounding box center [79, 284] width 8 height 8
